Goal: Task Accomplishment & Management: Manage account settings

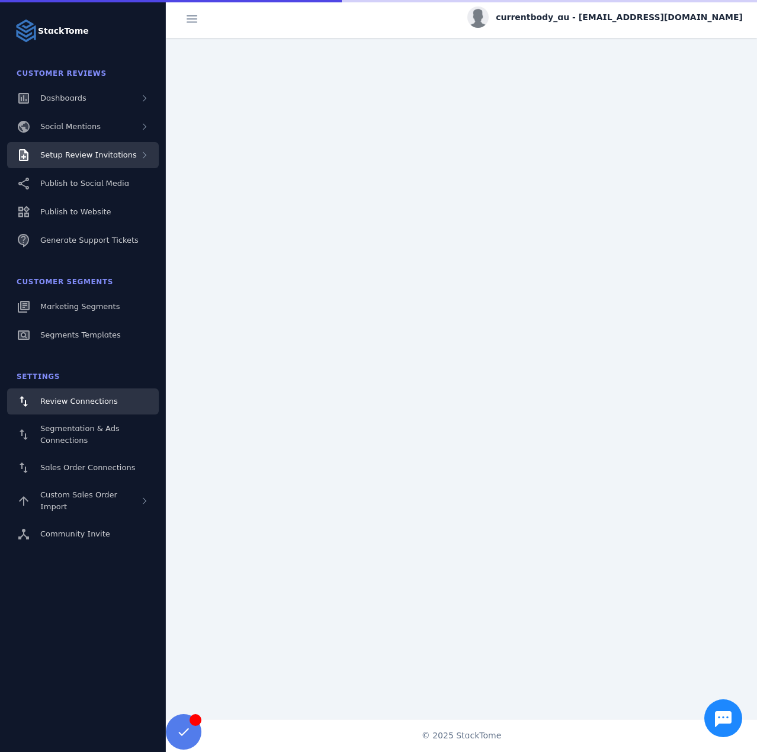
click at [101, 159] on span "Setup Review Invitations" at bounding box center [88, 154] width 97 height 9
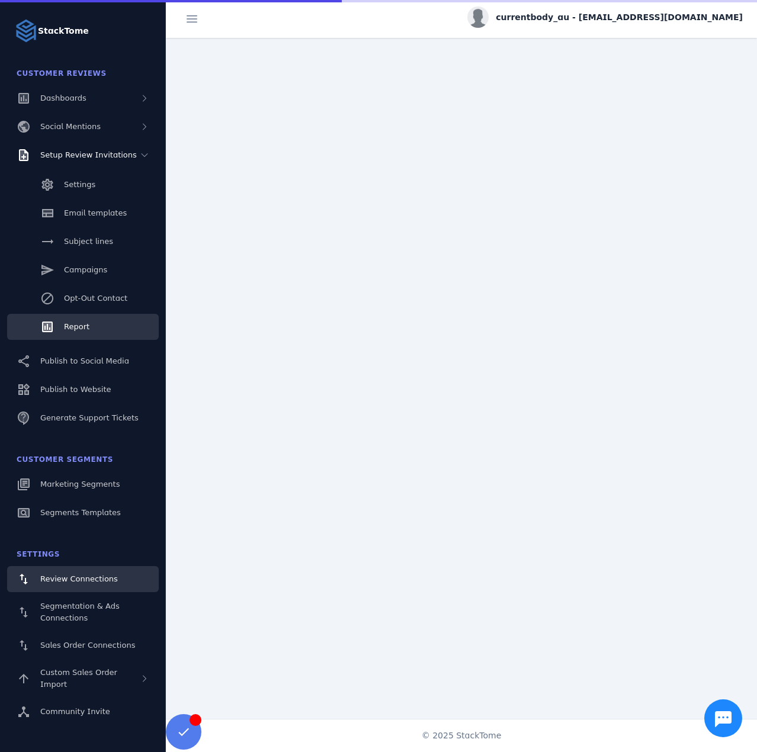
click at [82, 331] on span "Report" at bounding box center [76, 326] width 25 height 9
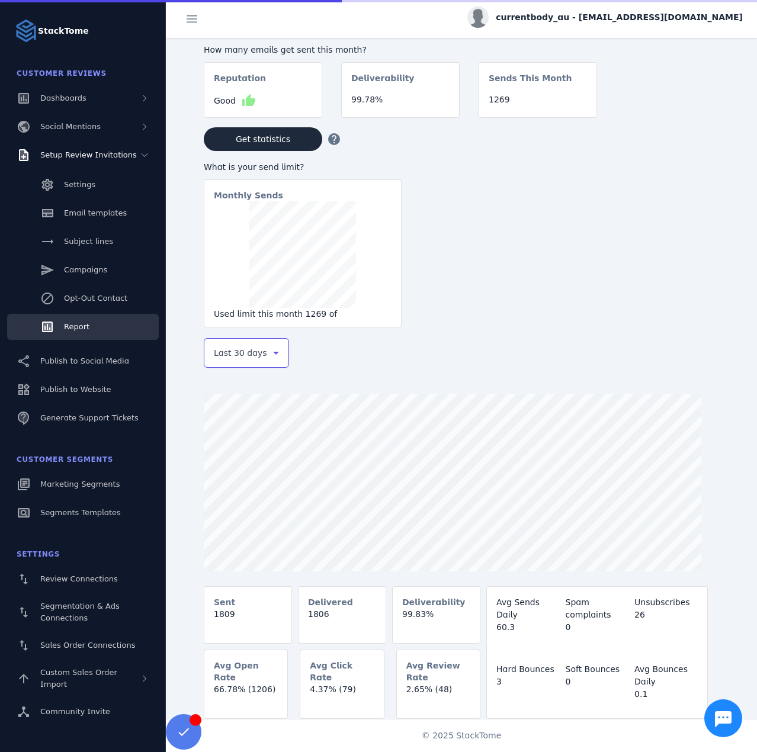
click at [253, 358] on span "Last 30 days" at bounding box center [240, 353] width 53 height 14
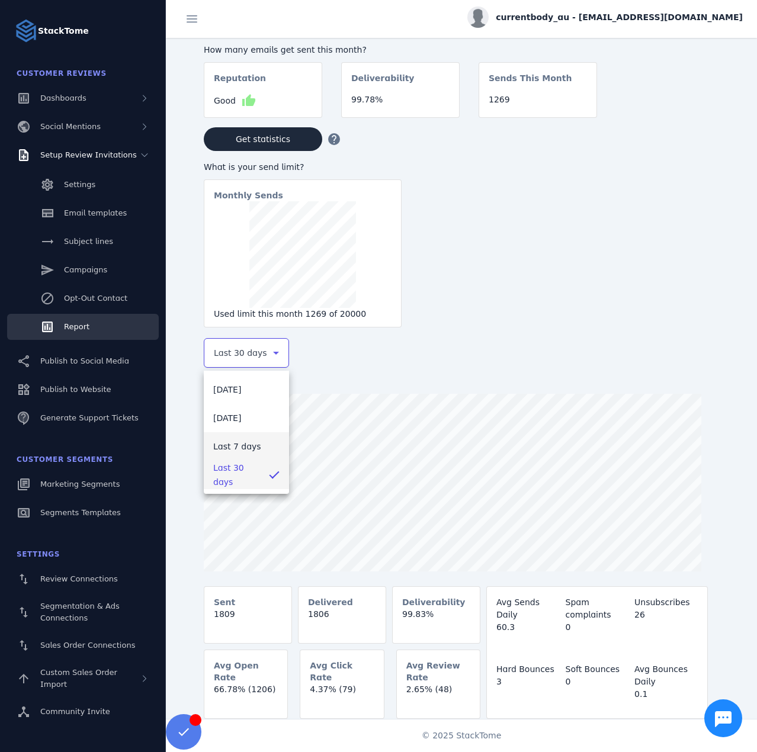
click at [243, 445] on span "Last 7 days" at bounding box center [237, 446] width 48 height 14
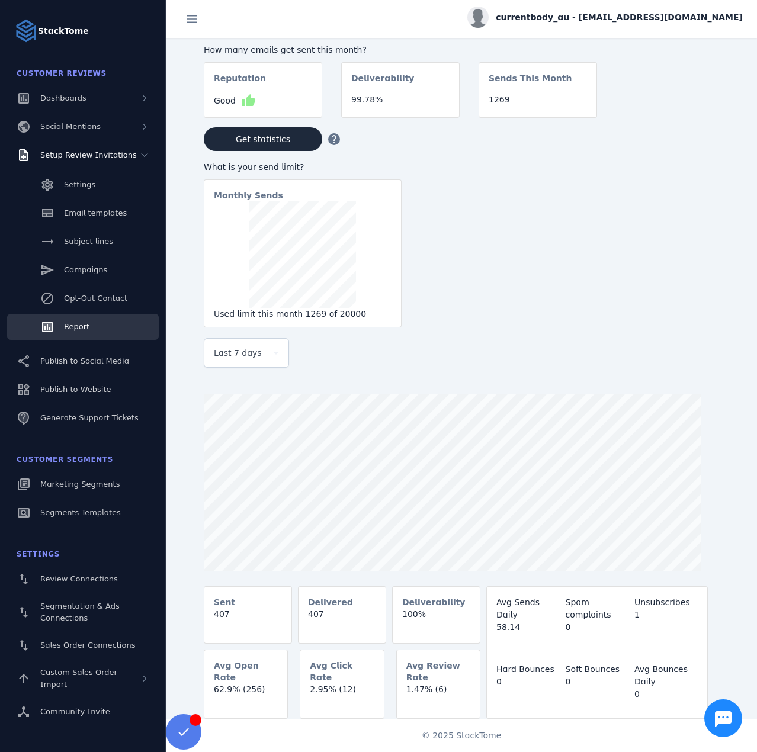
click at [663, 15] on span "currentbody_au - [EMAIL_ADDRESS][DOMAIN_NAME]" at bounding box center [619, 17] width 247 height 12
click at [698, 120] on span "Sign out" at bounding box center [705, 114] width 34 height 14
